Goal: Information Seeking & Learning: Learn about a topic

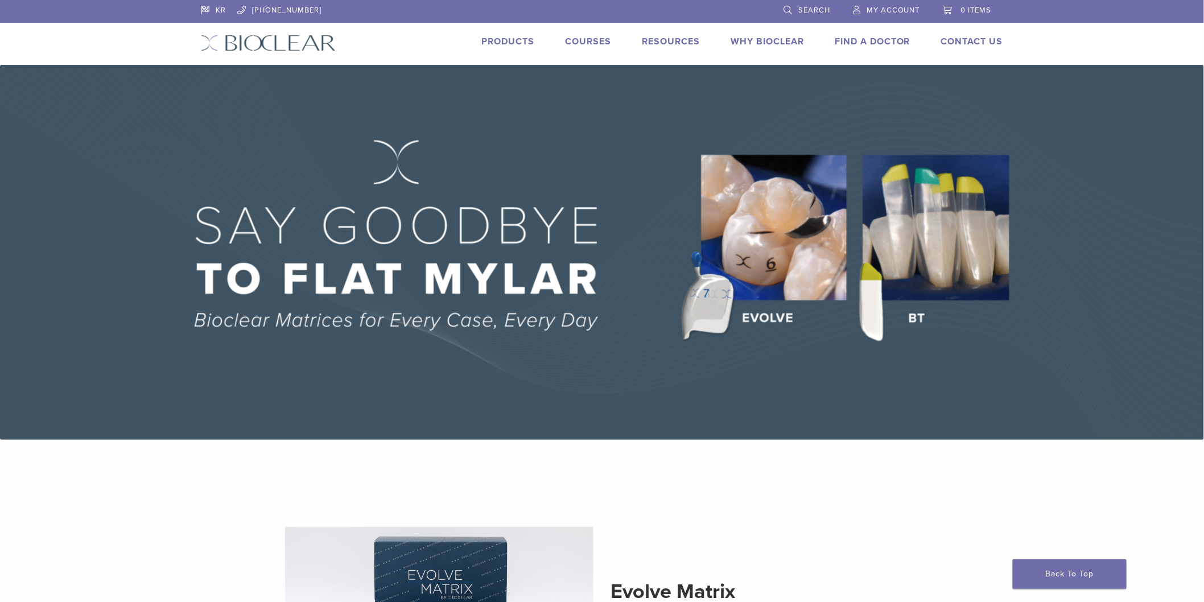
drag, startPoint x: 769, startPoint y: 447, endPoint x: 770, endPoint y: 442, distance: 5.8
click at [376, 230] on img at bounding box center [602, 252] width 1204 height 375
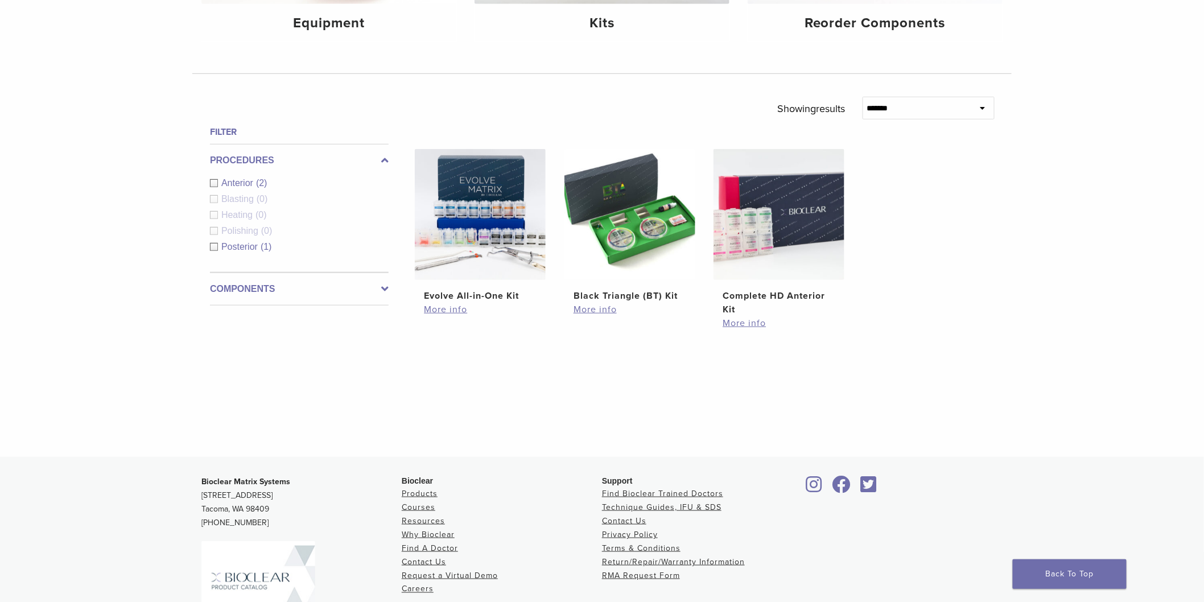
scroll to position [442, 0]
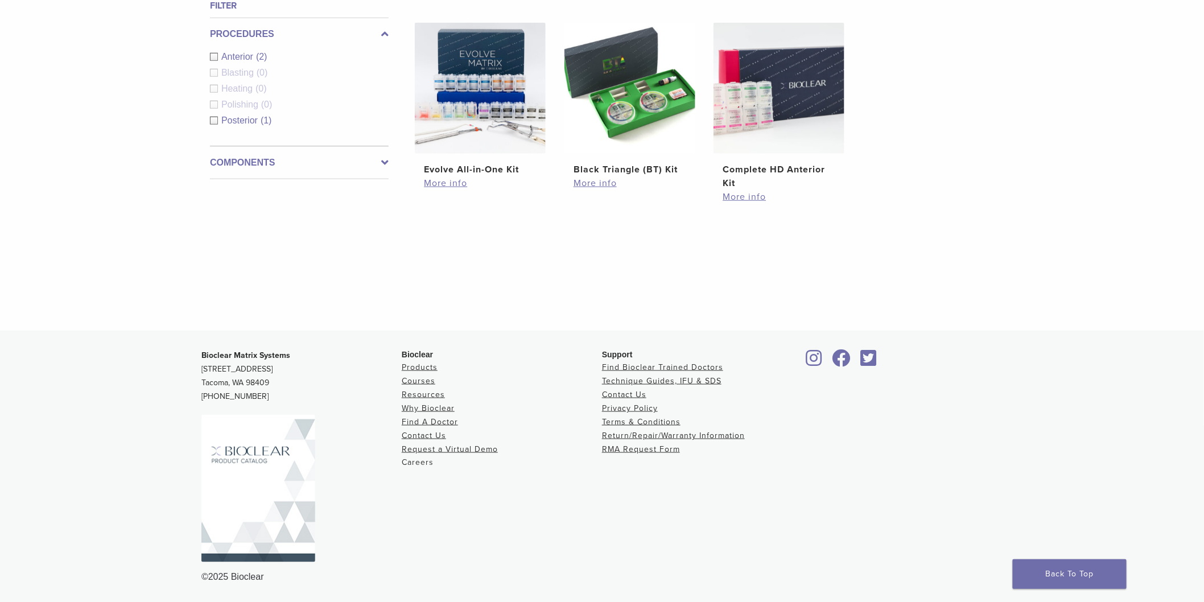
click at [412, 464] on link "Careers" at bounding box center [418, 463] width 32 height 10
click at [411, 462] on link "Careers" at bounding box center [418, 463] width 32 height 10
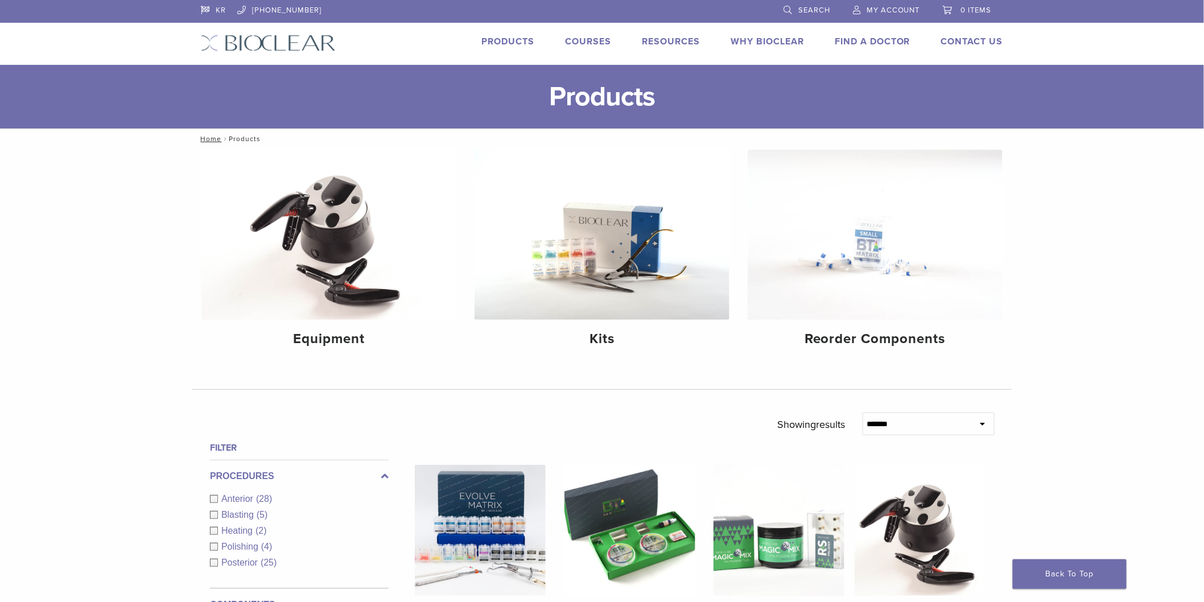
click at [311, 46] on img at bounding box center [268, 43] width 135 height 17
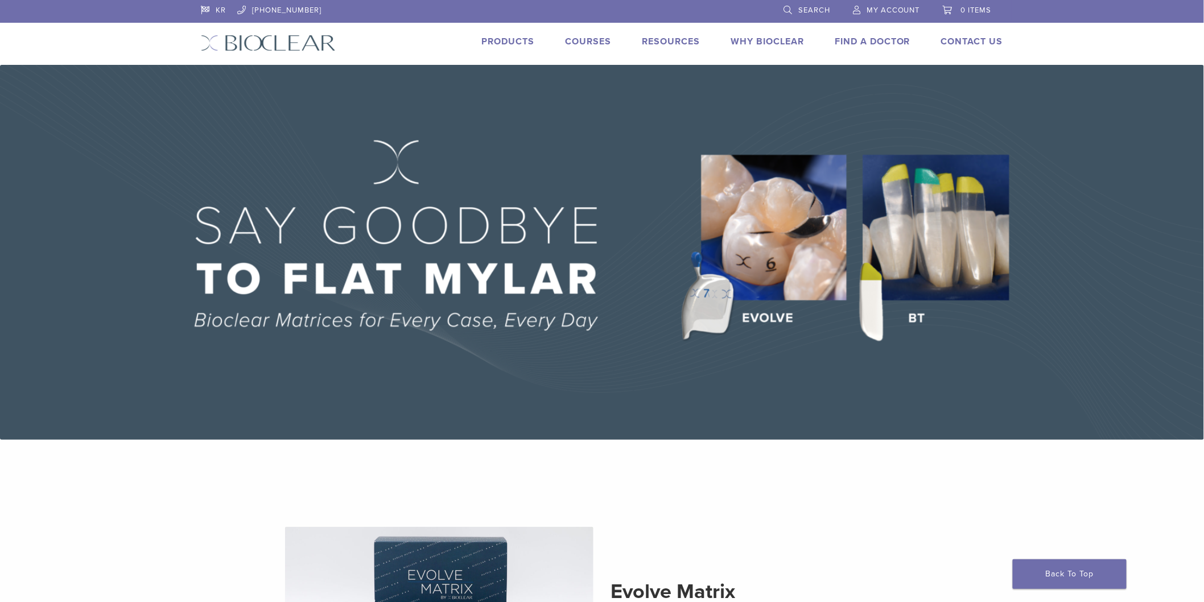
scroll to position [63, 0]
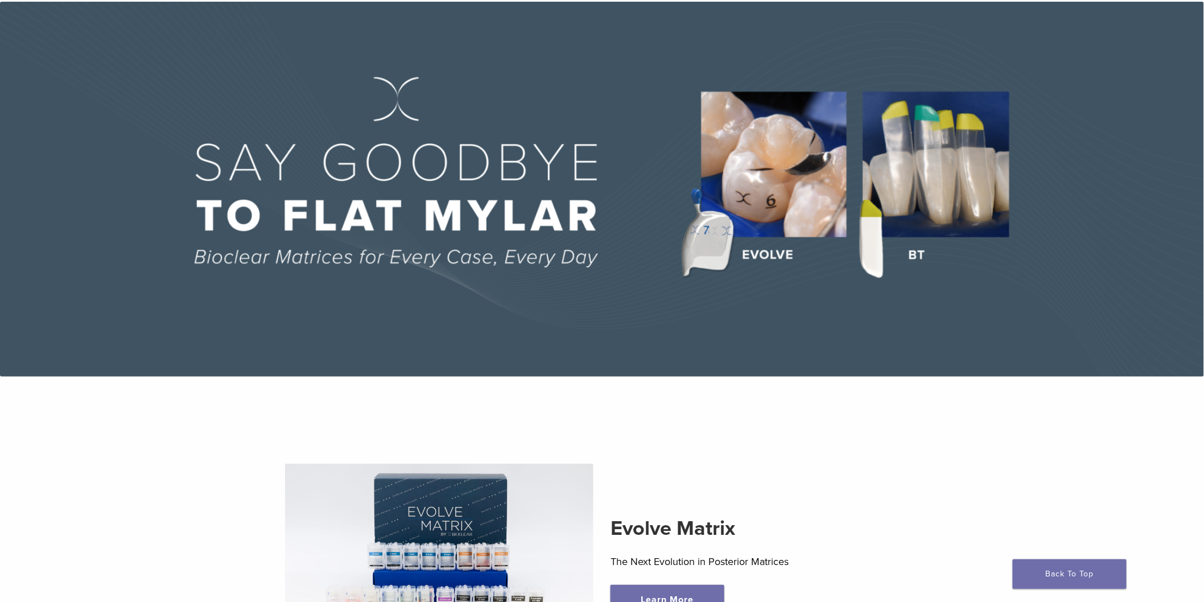
click at [593, 405] on section "Evolve Matrix The Next Evolution in Posterior Matrices Learn More" at bounding box center [602, 546] width 837 height 311
click at [830, 439] on section "Evolve Matrix The Next Evolution in Posterior Matrices Learn More" at bounding box center [602, 546] width 837 height 311
click at [808, 429] on section "Evolve Matrix The Next Evolution in Posterior Matrices Learn More" at bounding box center [602, 546] width 837 height 311
